Goal: Task Accomplishment & Management: Manage account settings

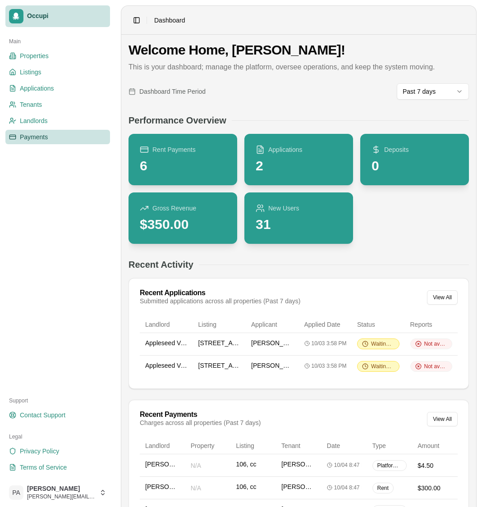
click at [41, 138] on span "Payments" at bounding box center [34, 136] width 28 height 9
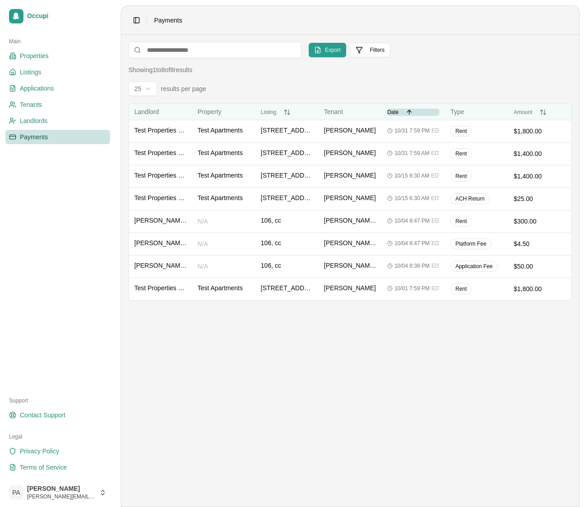
click at [406, 110] on button "Date Date" at bounding box center [413, 112] width 52 height 7
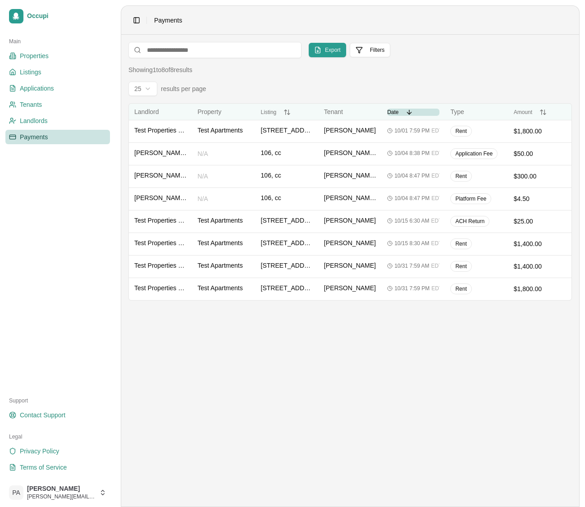
click at [409, 111] on button "Date Date" at bounding box center [413, 112] width 52 height 7
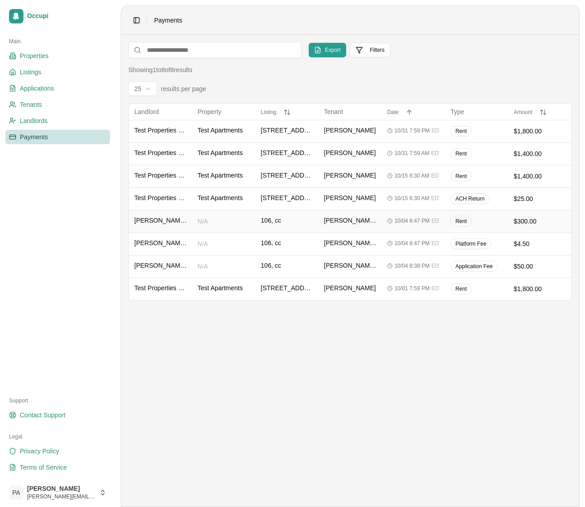
click at [424, 218] on span "[DATE] 8:47 PM" at bounding box center [411, 220] width 35 height 7
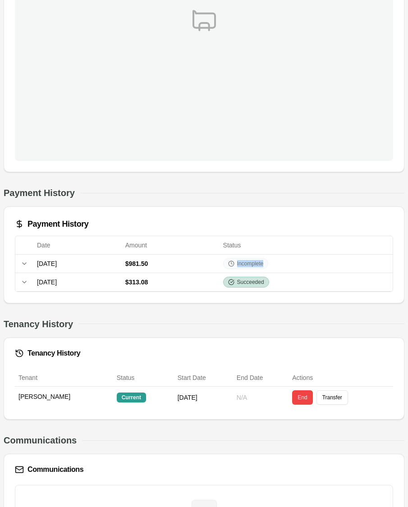
scroll to position [455, 0]
